Goal: Book appointment/travel/reservation

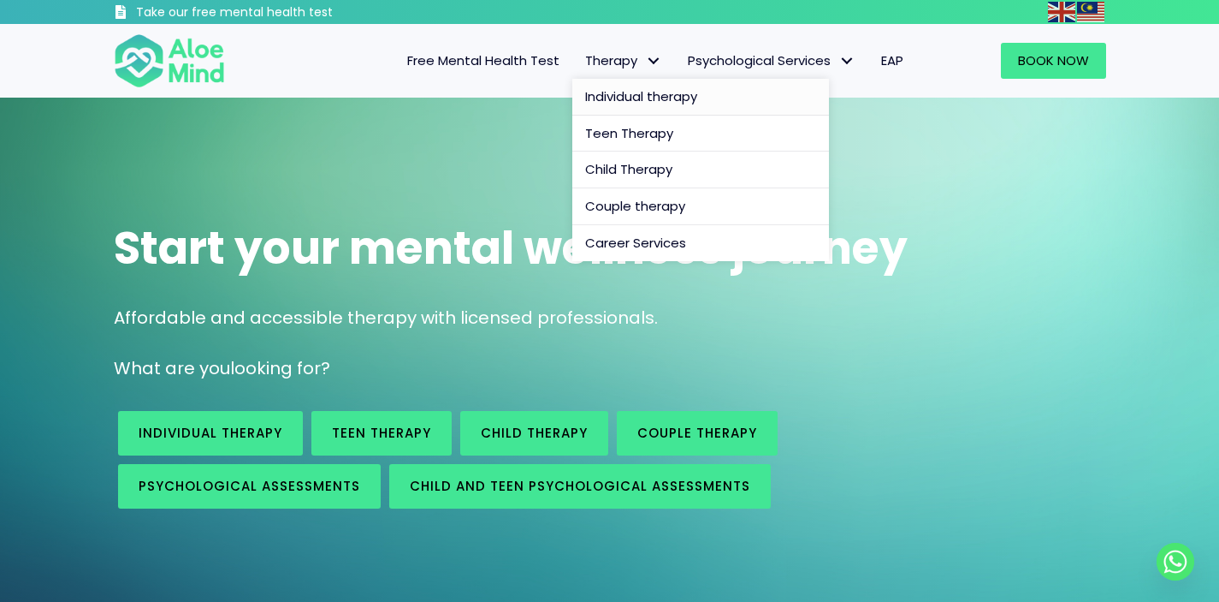
click at [631, 102] on span "Individual therapy" at bounding box center [641, 96] width 112 height 18
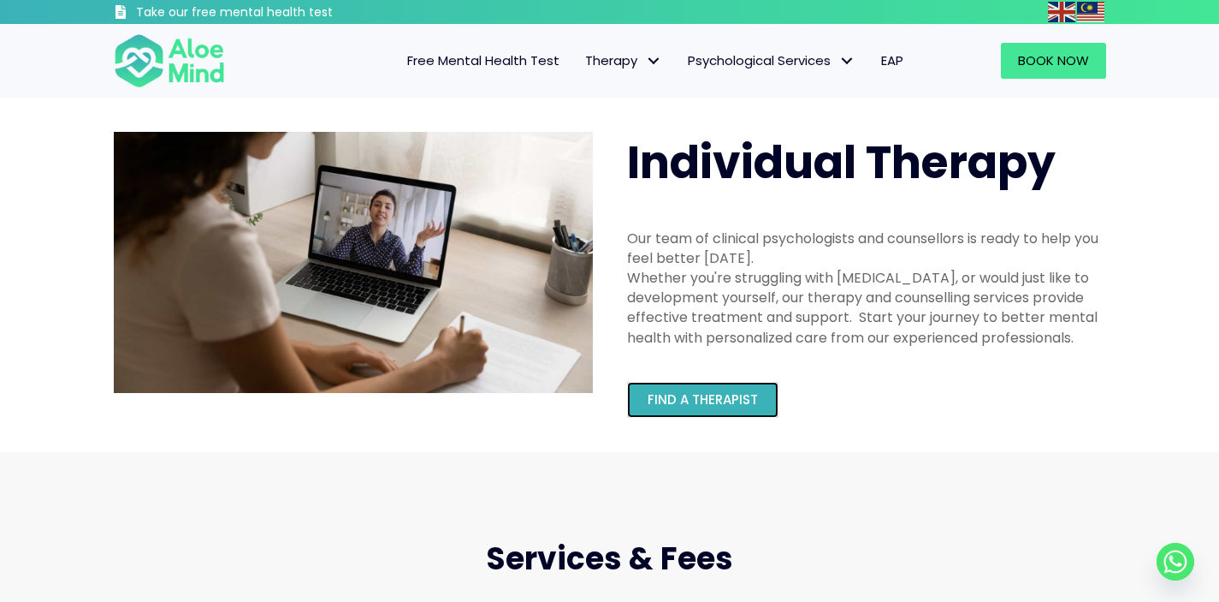
click at [724, 408] on link "Find a therapist" at bounding box center [702, 400] width 151 height 36
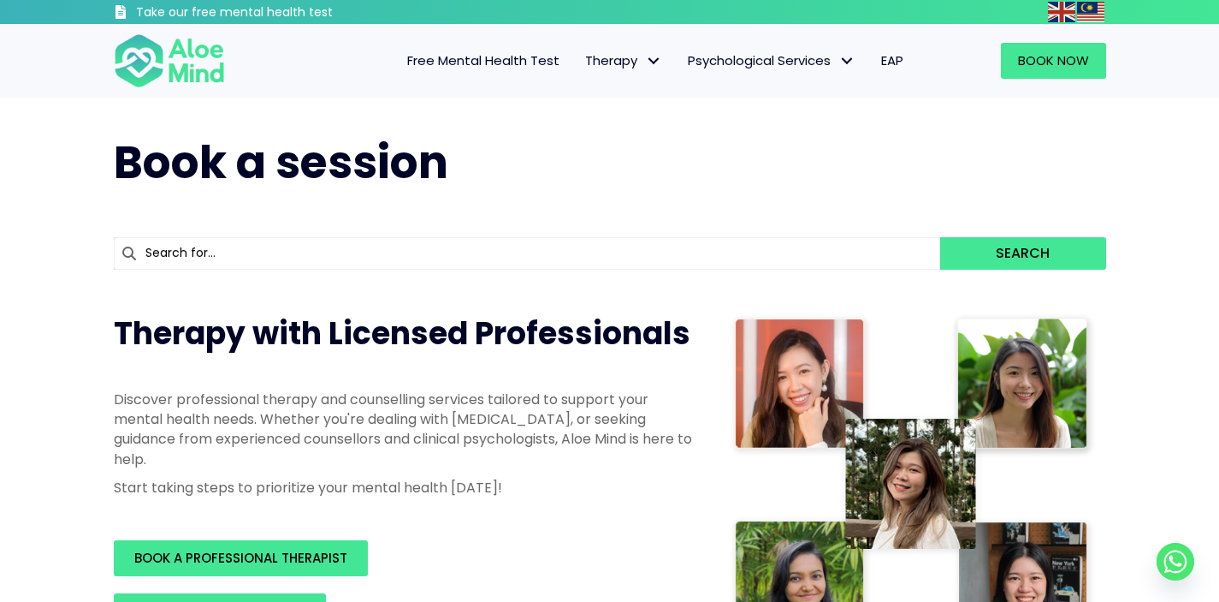
click at [422, 256] on input "text" at bounding box center [527, 253] width 827 height 33
type input "kar"
type input "karen"
type input "kare"
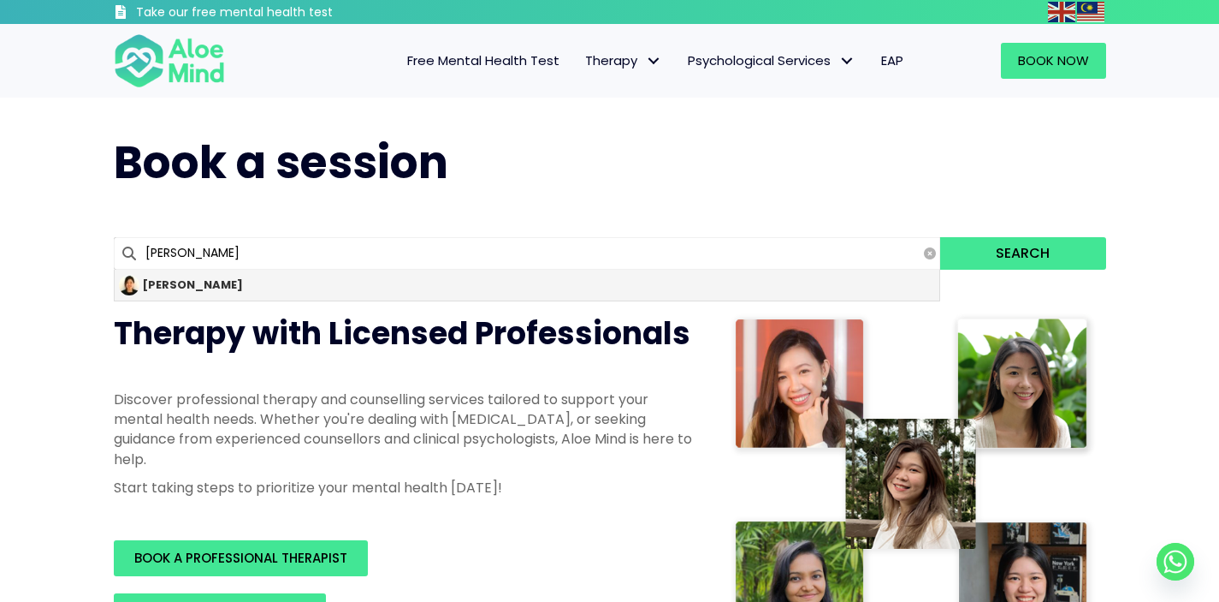
click at [347, 284] on div "[PERSON_NAME]" at bounding box center [528, 285] width 826 height 31
type input "[PERSON_NAME]"
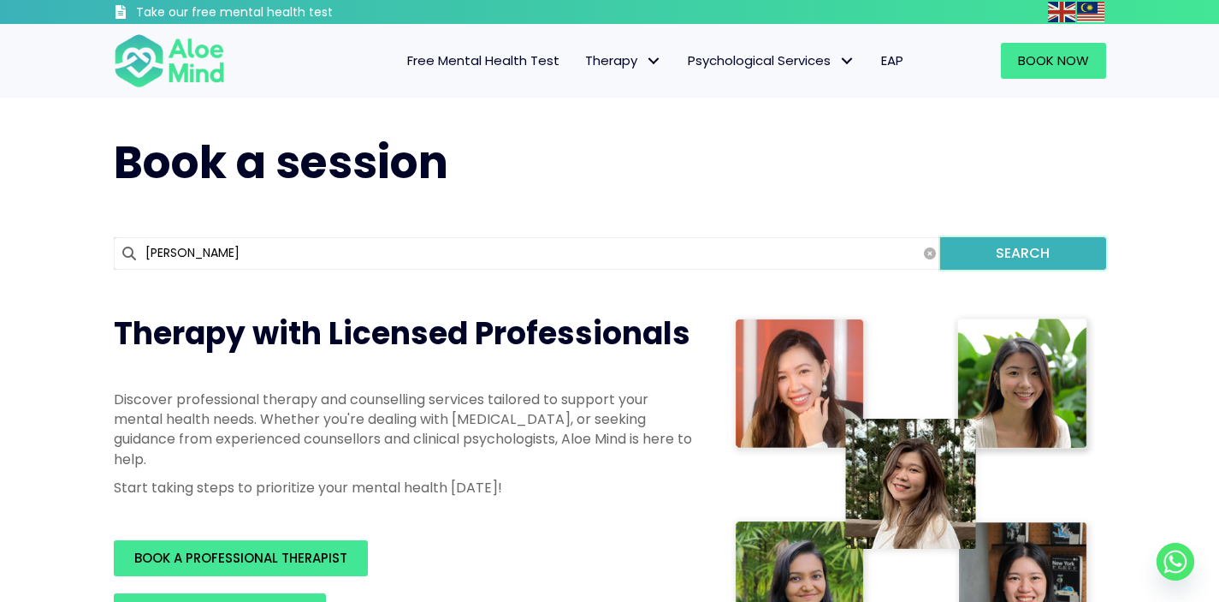
click at [999, 252] on button "Search" at bounding box center [1022, 253] width 165 height 33
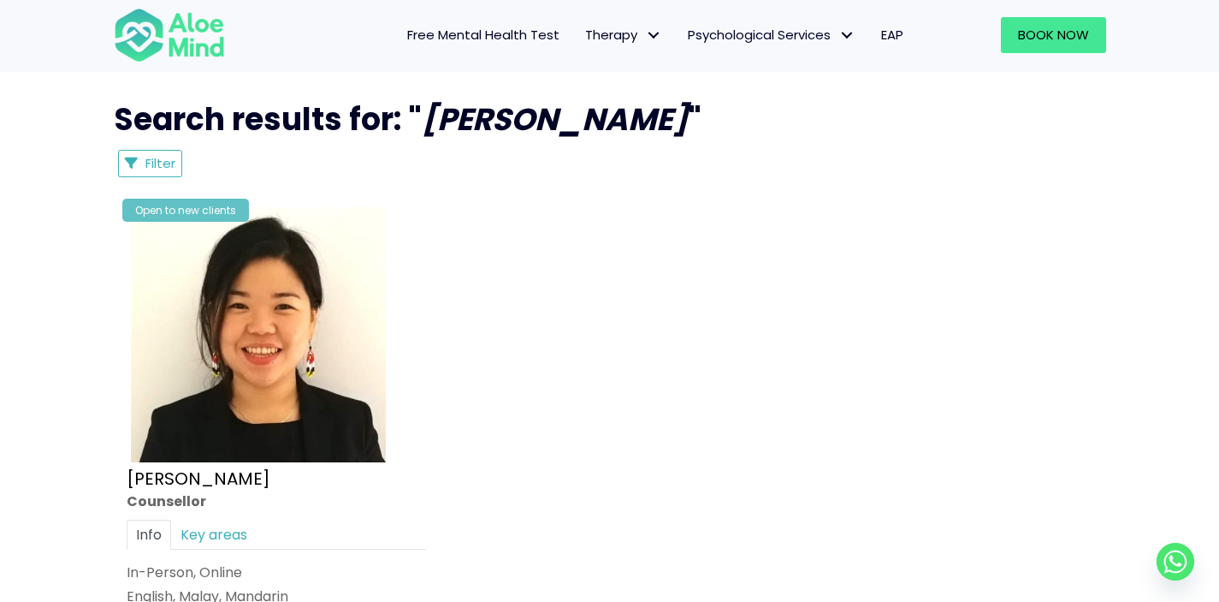
scroll to position [841, 0]
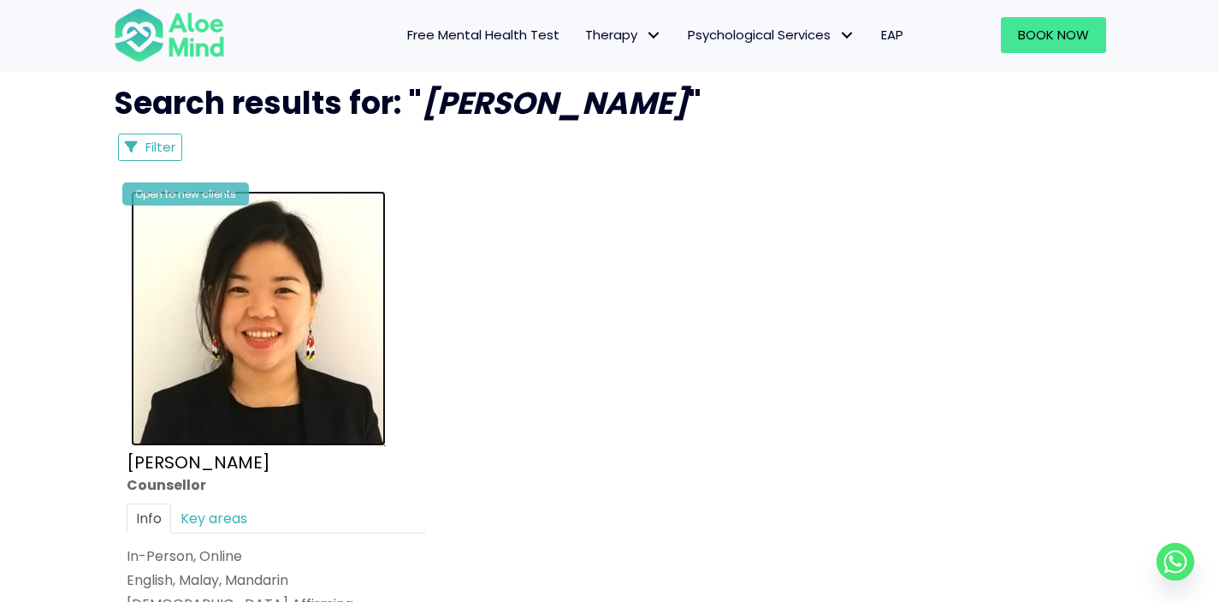
click at [247, 388] on img at bounding box center [258, 318] width 255 height 255
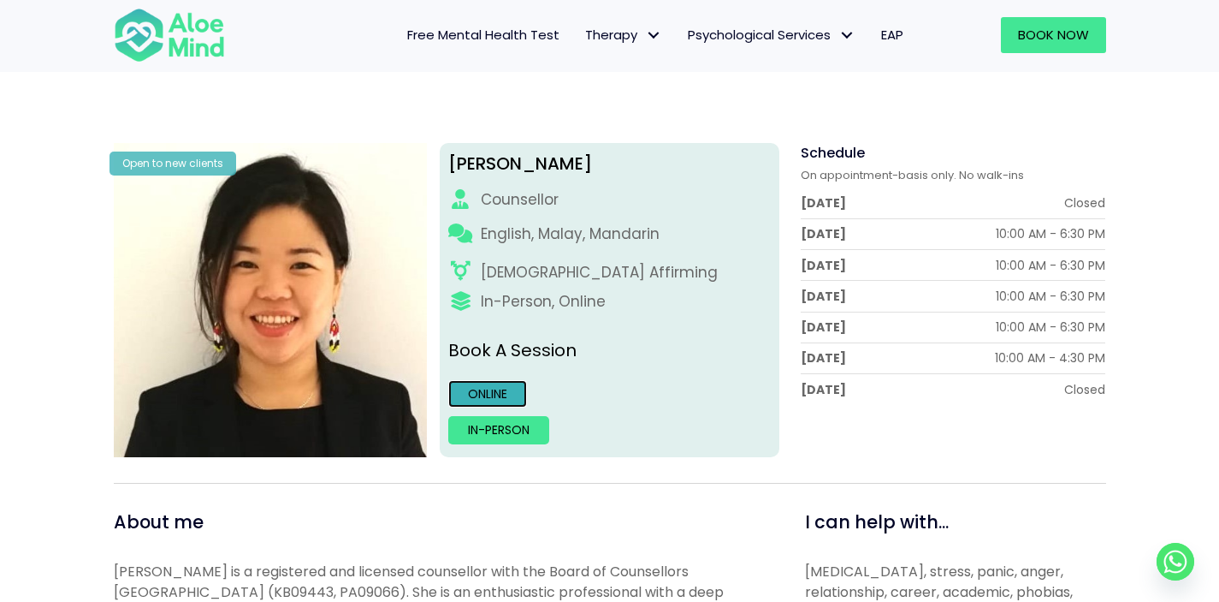
click at [484, 394] on link "Online" at bounding box center [487, 393] width 79 height 27
